Goal: Task Accomplishment & Management: Use online tool/utility

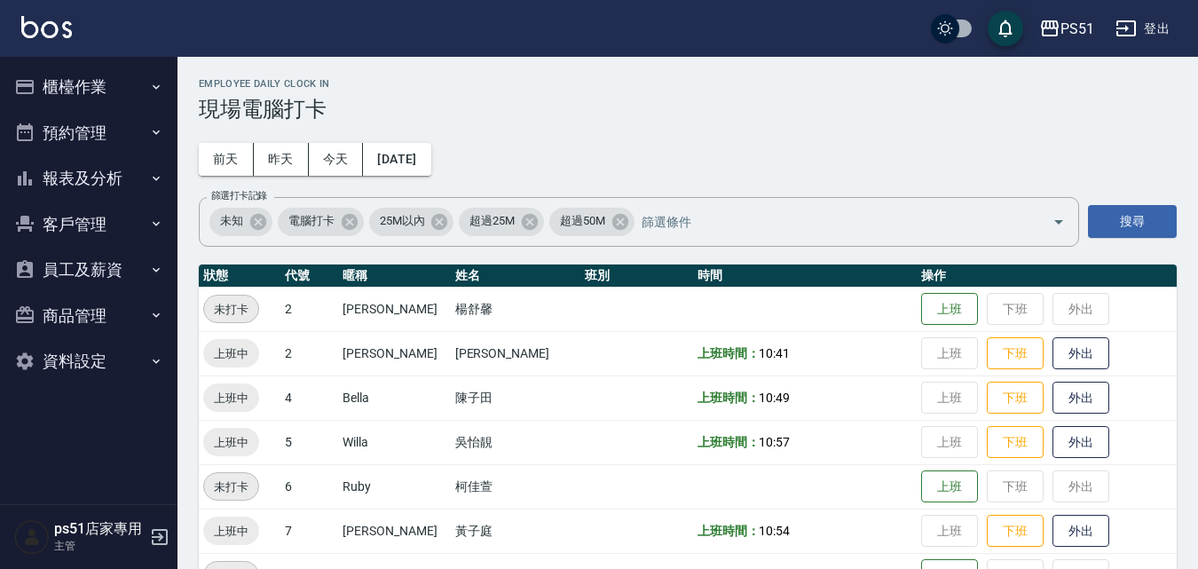
scroll to position [207, 0]
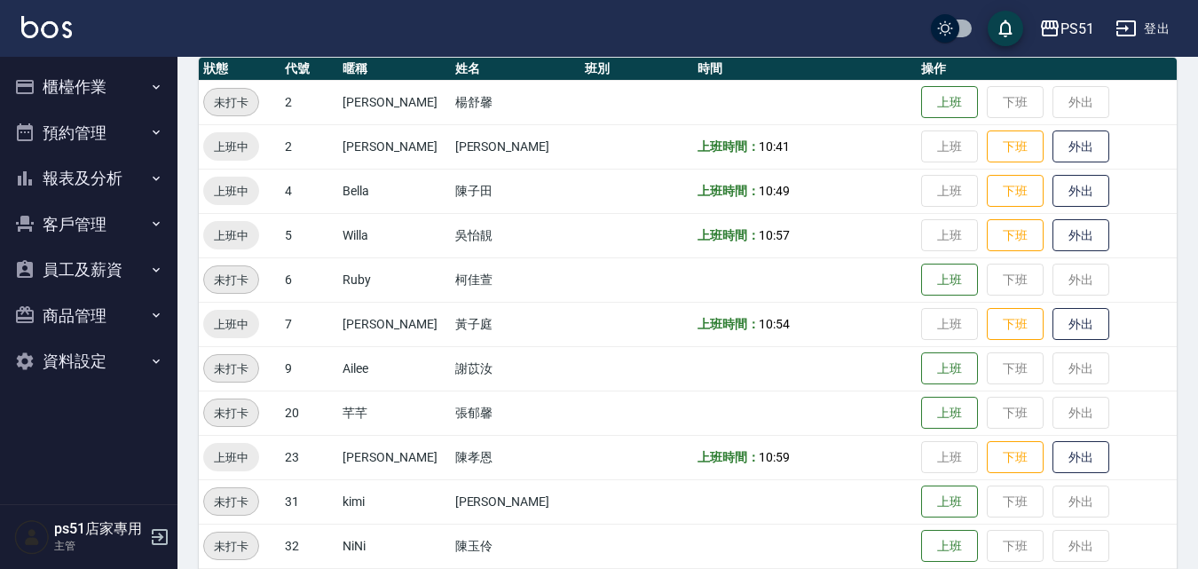
click at [169, 91] on button "櫃檯作業" at bounding box center [88, 87] width 163 height 46
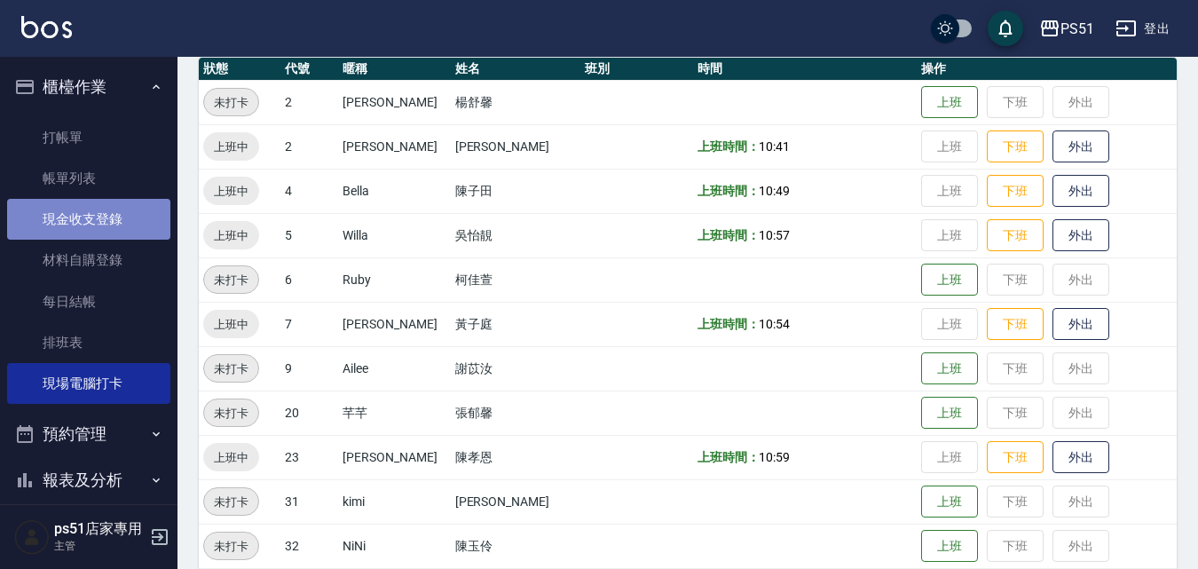
click at [97, 216] on link "現金收支登錄" at bounding box center [88, 219] width 163 height 41
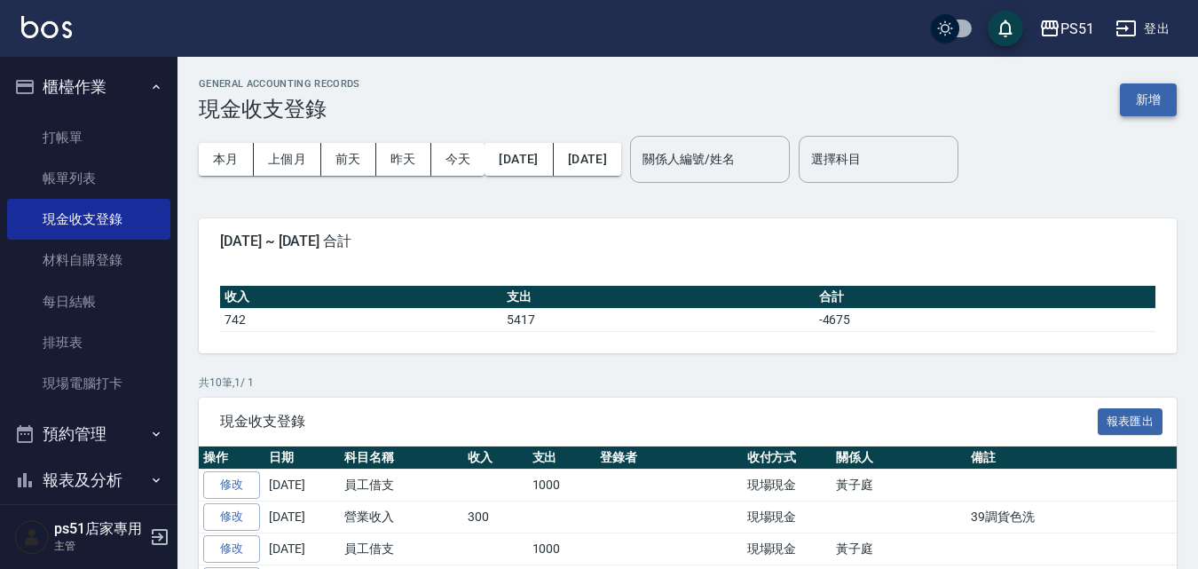
click at [1166, 98] on button "新增" at bounding box center [1147, 99] width 57 height 33
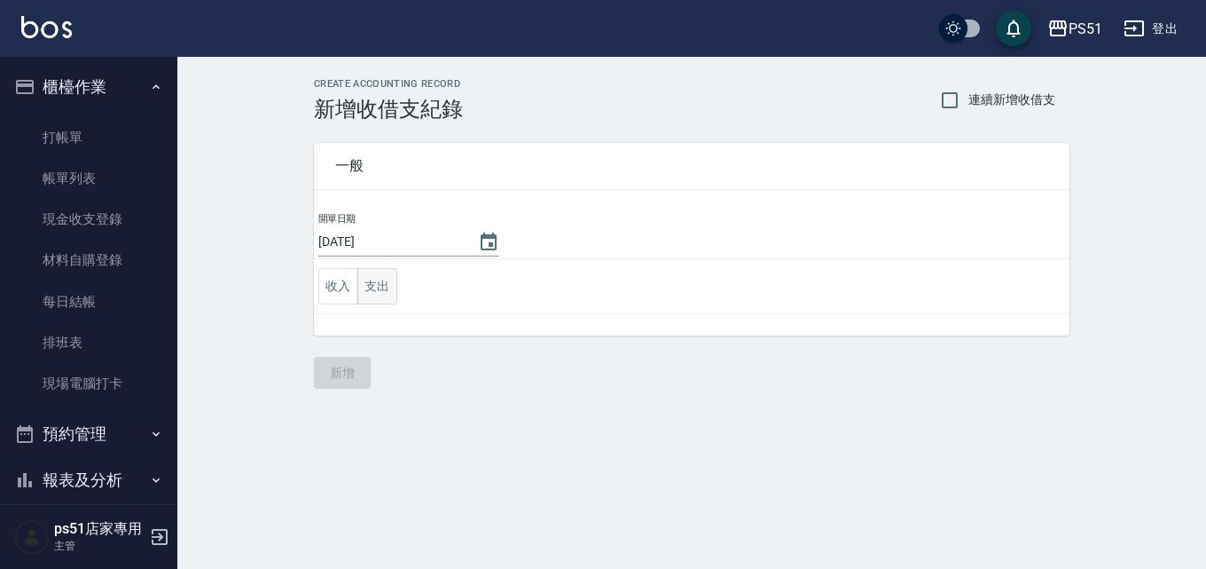
click at [376, 283] on button "支出" at bounding box center [377, 286] width 40 height 36
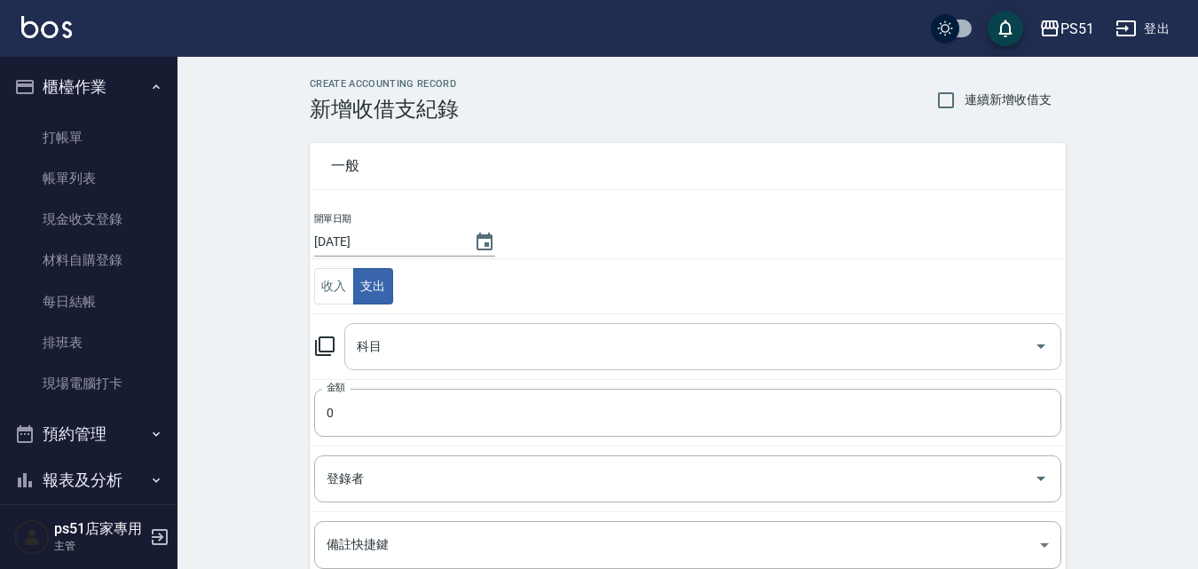
click at [379, 356] on input "科目" at bounding box center [689, 346] width 674 height 31
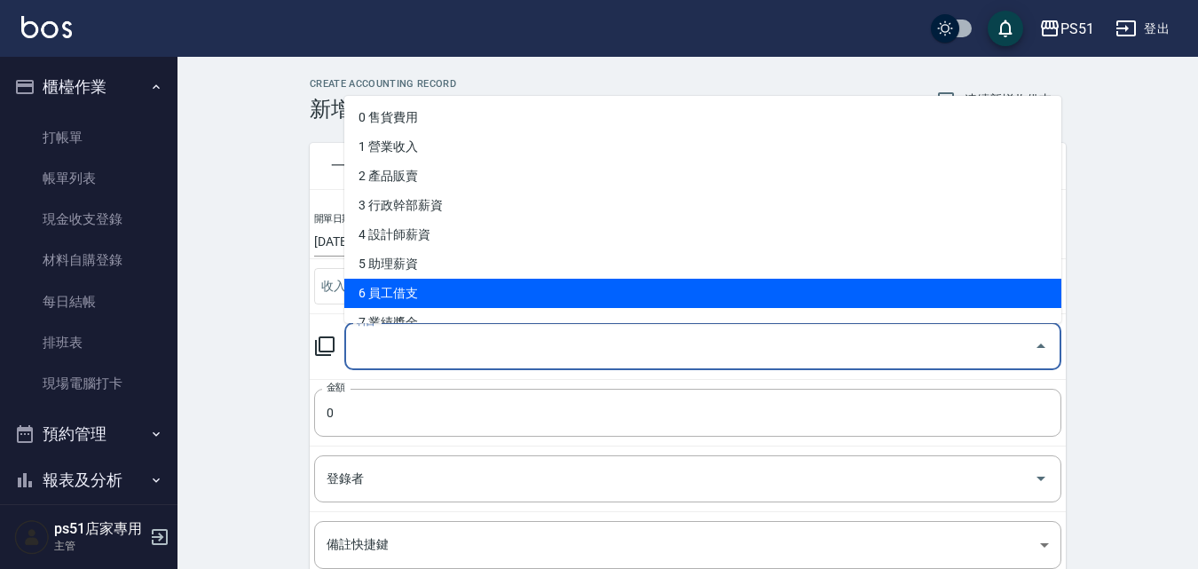
click at [415, 289] on li "6 員工借支" at bounding box center [702, 293] width 717 height 29
type input "6 員工借支"
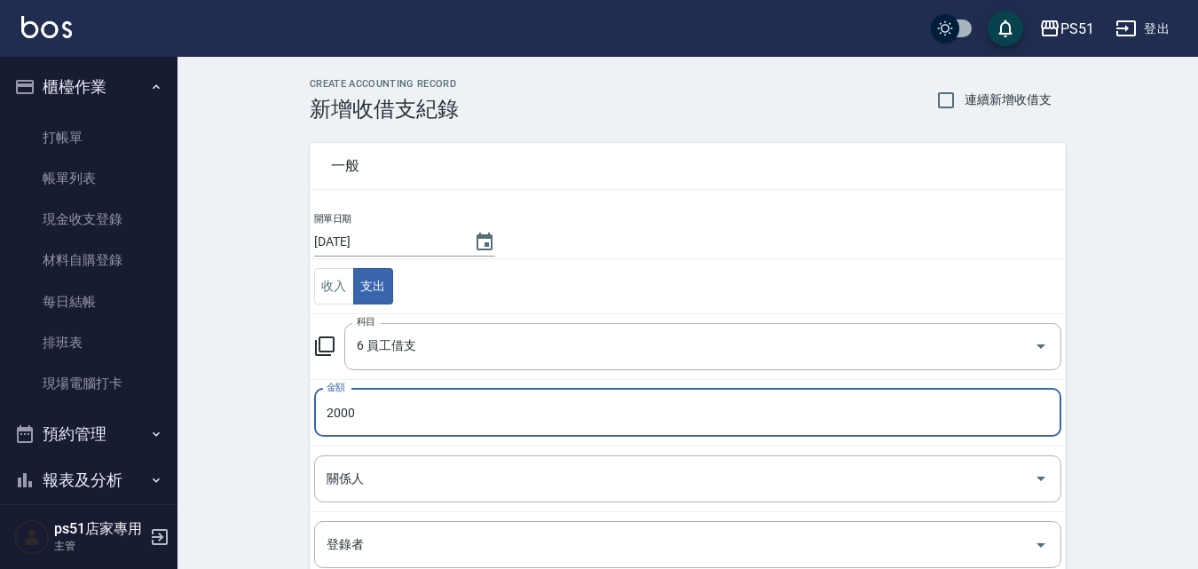
type input "2000"
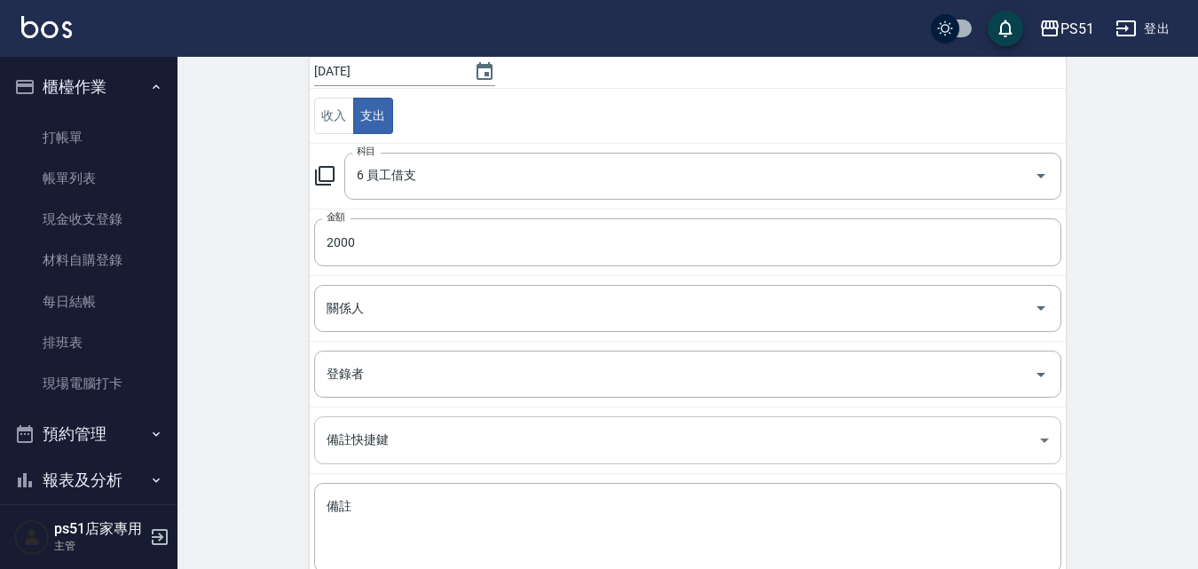
scroll to position [207, 0]
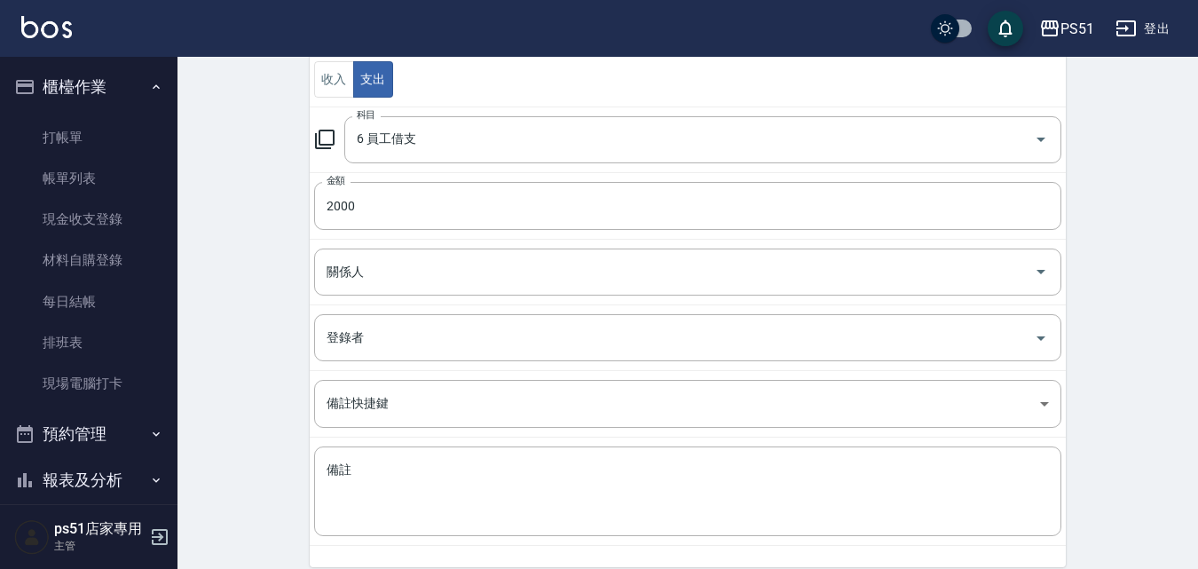
click at [342, 278] on input "關係人" at bounding box center [674, 271] width 704 height 31
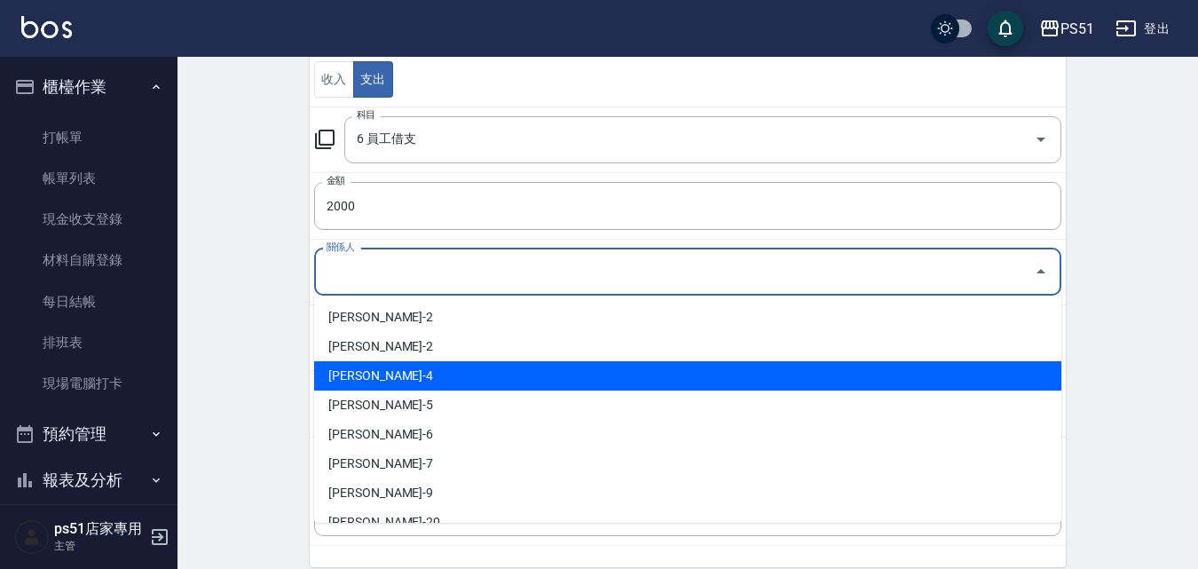
click at [391, 363] on li "[PERSON_NAME]-4" at bounding box center [687, 375] width 747 height 29
type input "[PERSON_NAME]-4"
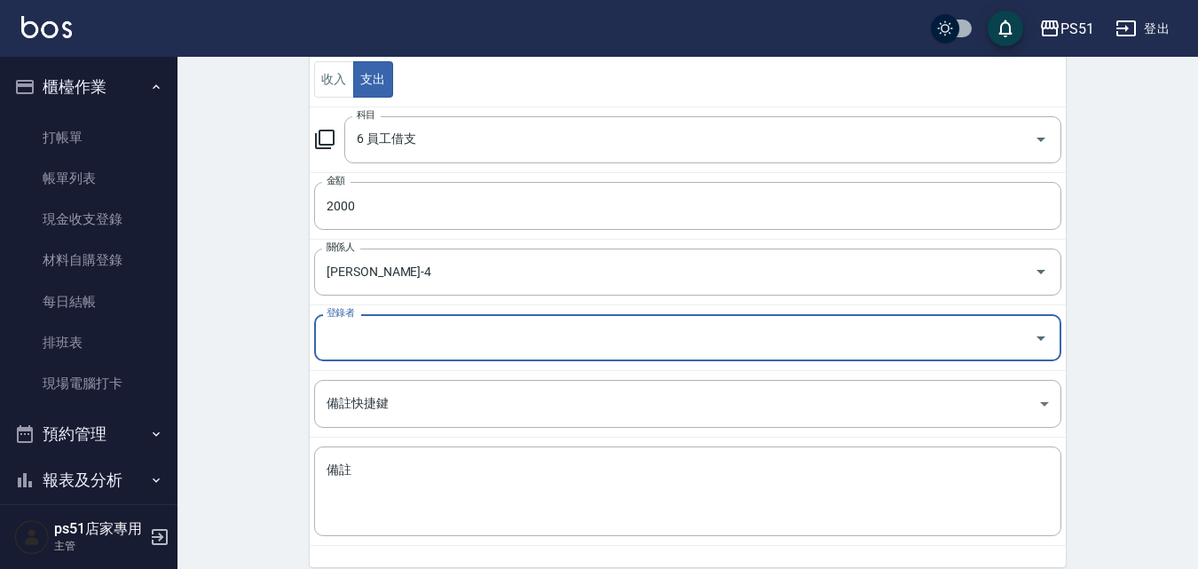
click at [386, 331] on input "登錄者" at bounding box center [674, 337] width 704 height 31
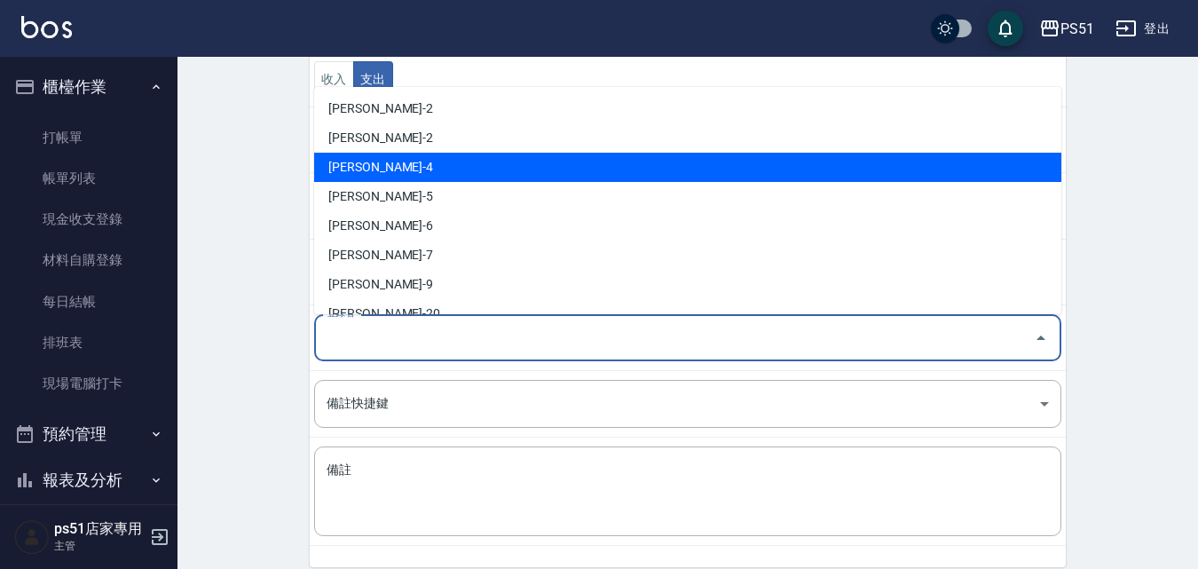
click at [422, 179] on li "[PERSON_NAME]-4" at bounding box center [687, 167] width 747 height 29
type input "[PERSON_NAME]-4"
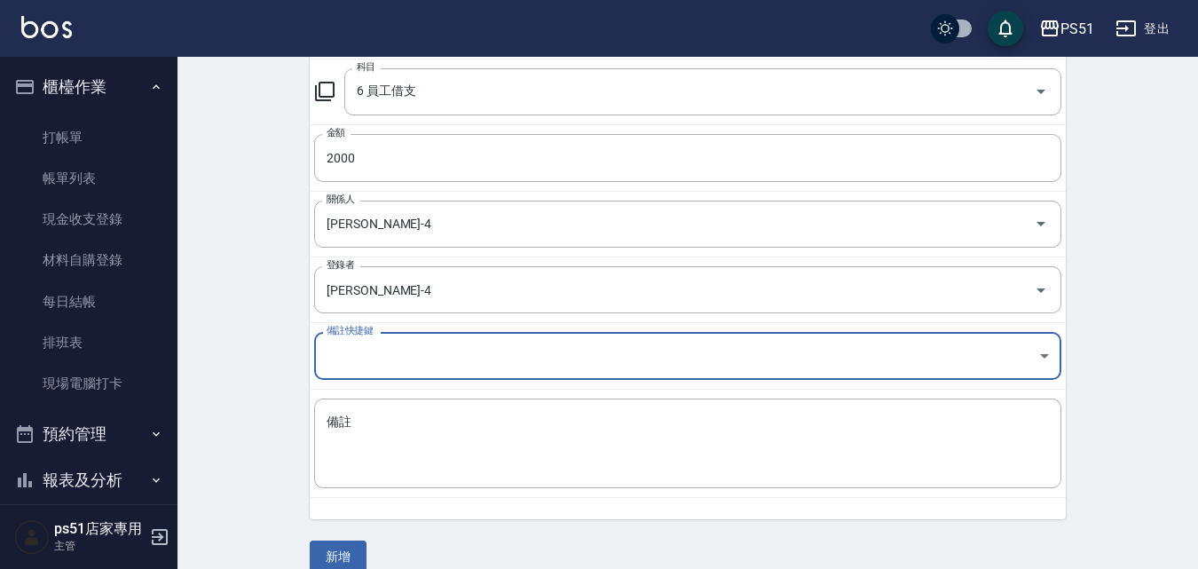
scroll to position [280, 0]
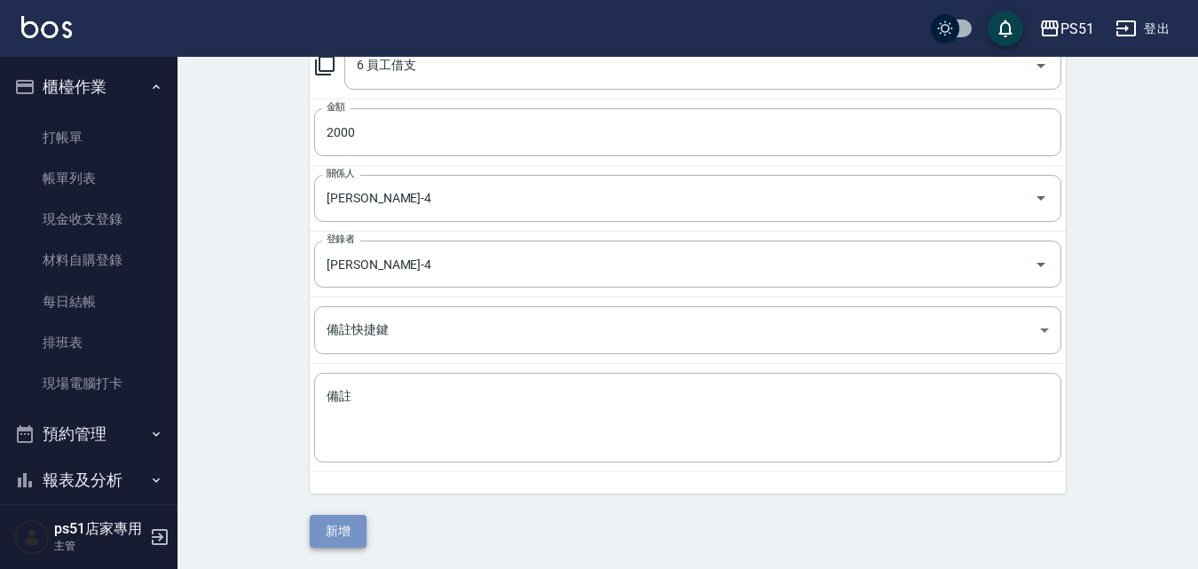
click at [343, 537] on button "新增" at bounding box center [338, 530] width 57 height 33
